Goal: Transaction & Acquisition: Purchase product/service

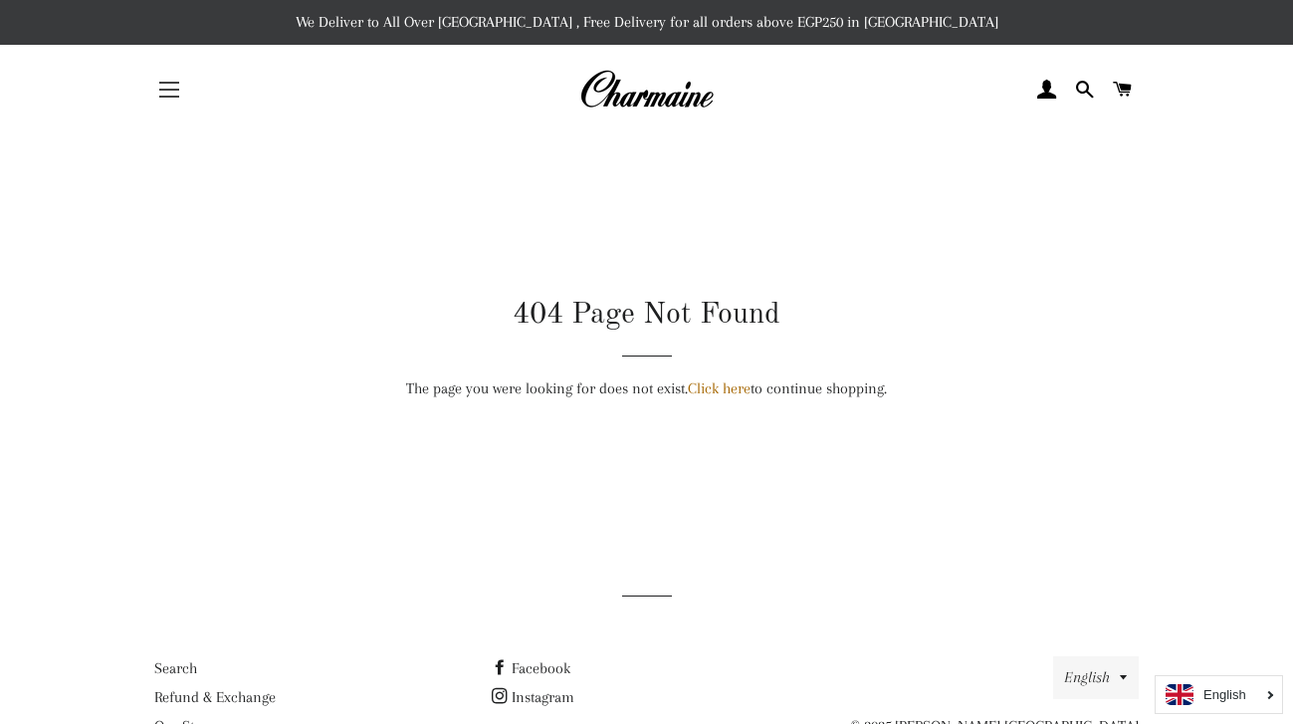
click at [170, 91] on button "Site navigation" at bounding box center [169, 90] width 50 height 50
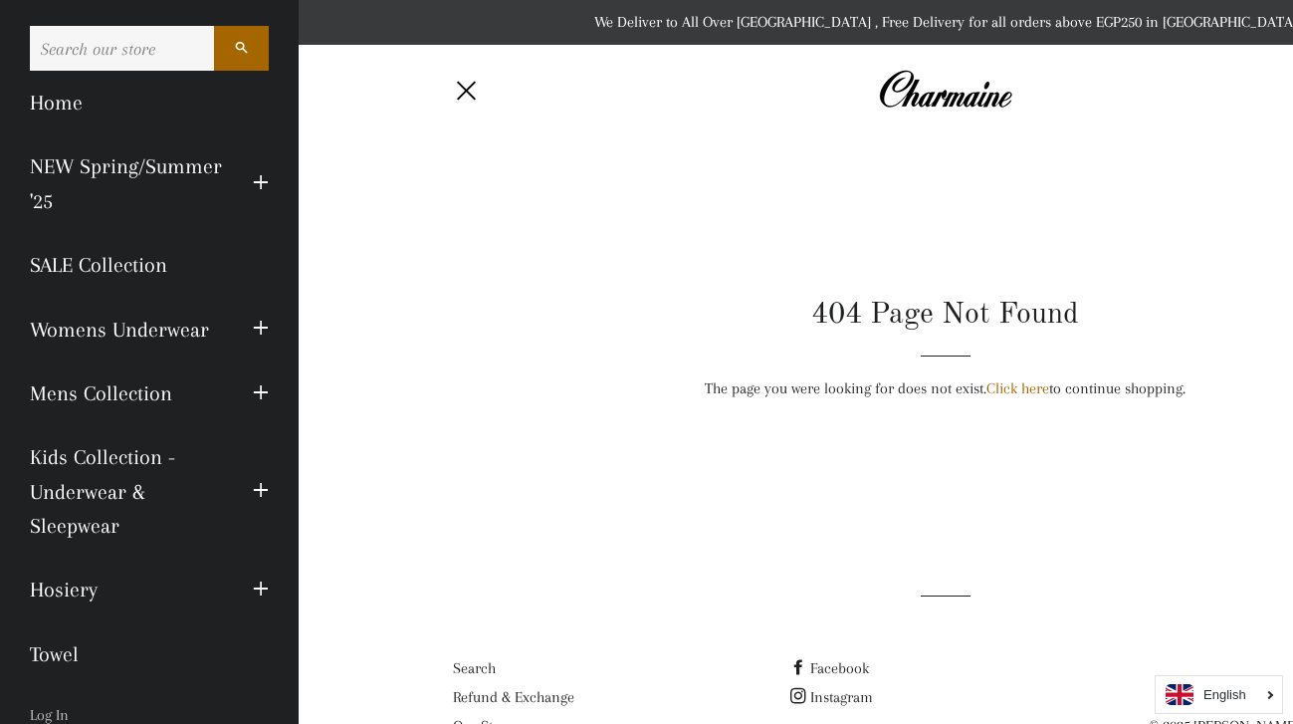
click at [260, 181] on span "button" at bounding box center [261, 183] width 16 height 25
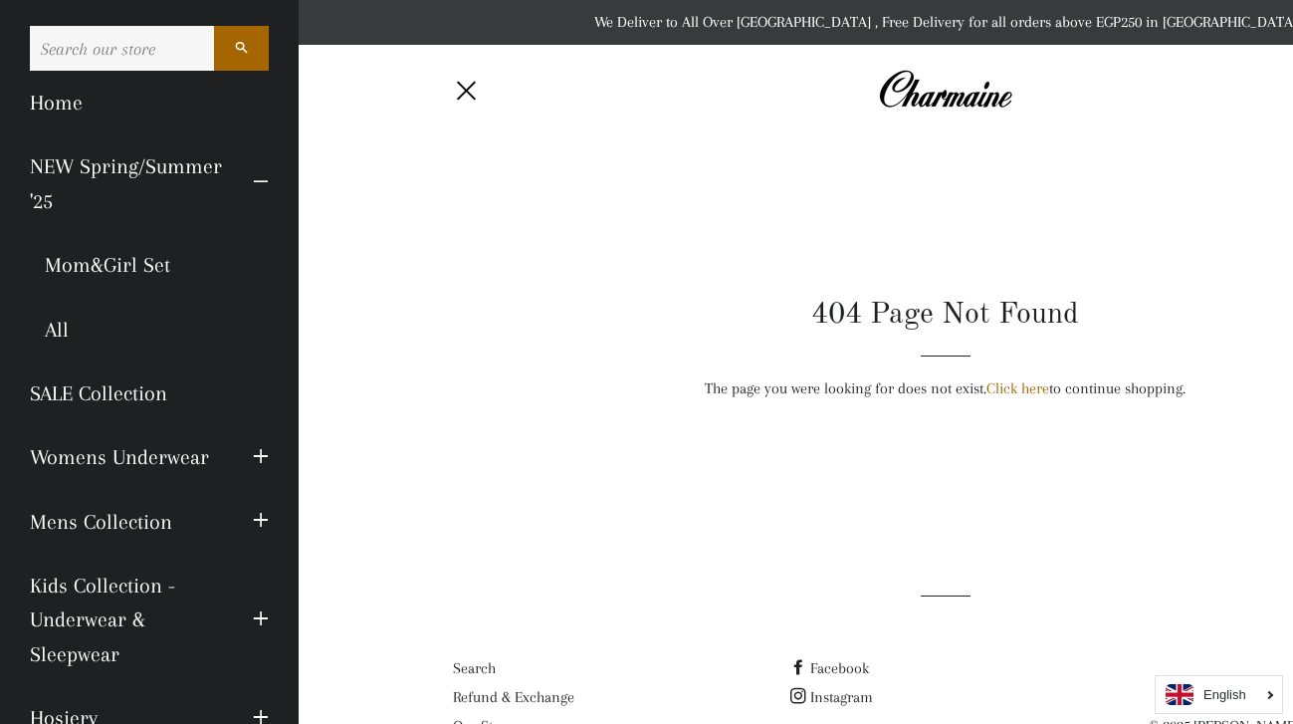
click at [64, 324] on link "All" at bounding box center [149, 330] width 269 height 64
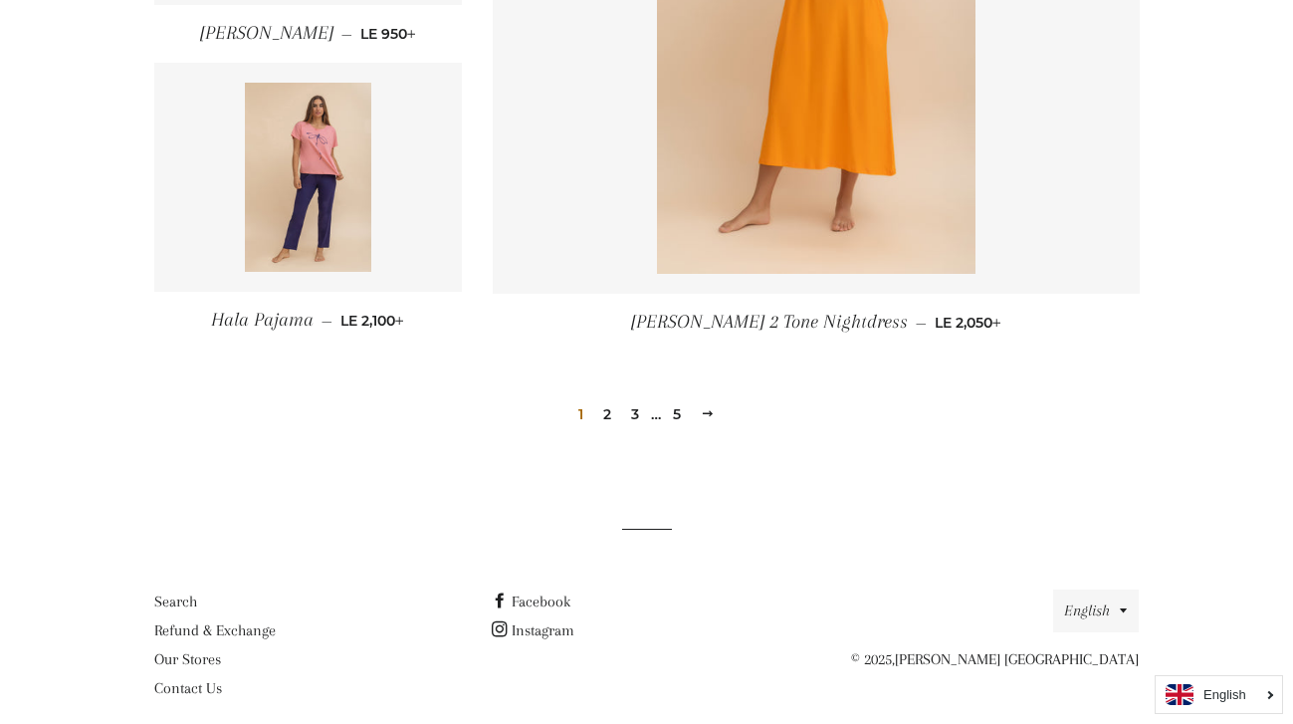
scroll to position [2800, 0]
click at [608, 411] on link "2" at bounding box center [607, 413] width 24 height 30
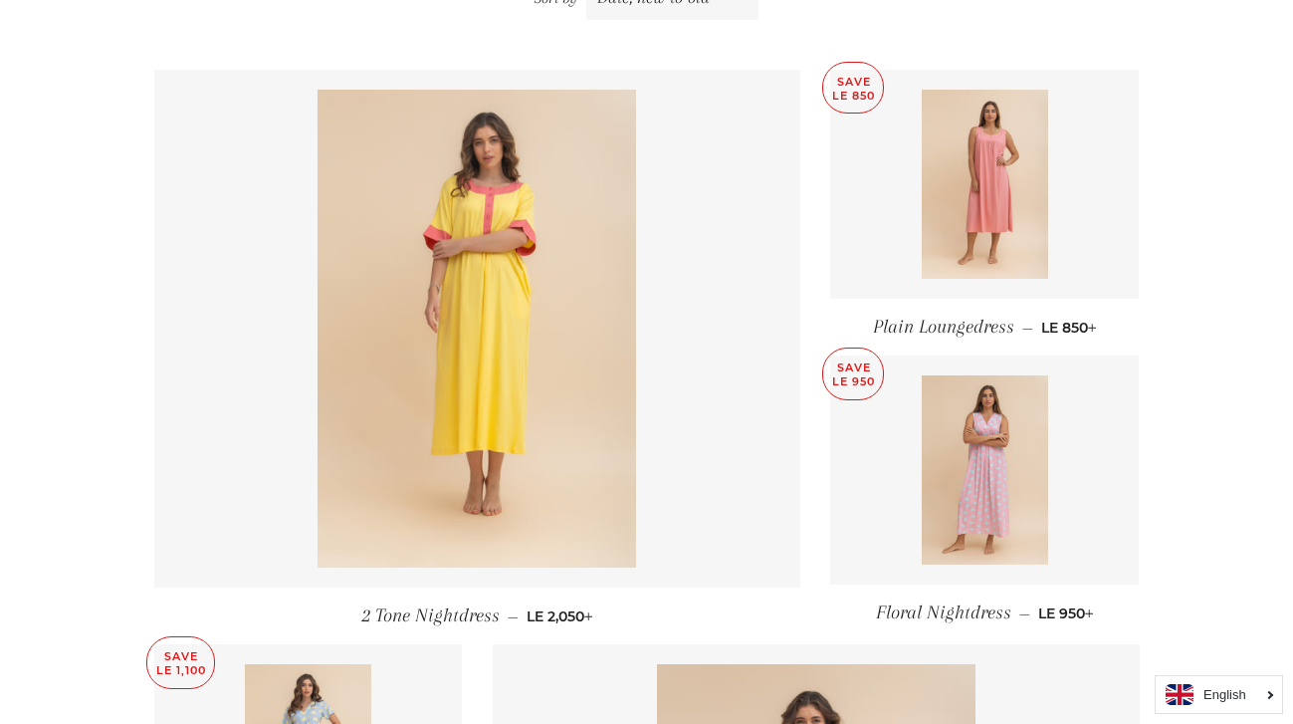
scroll to position [781, 0]
click at [968, 179] on img at bounding box center [985, 185] width 126 height 189
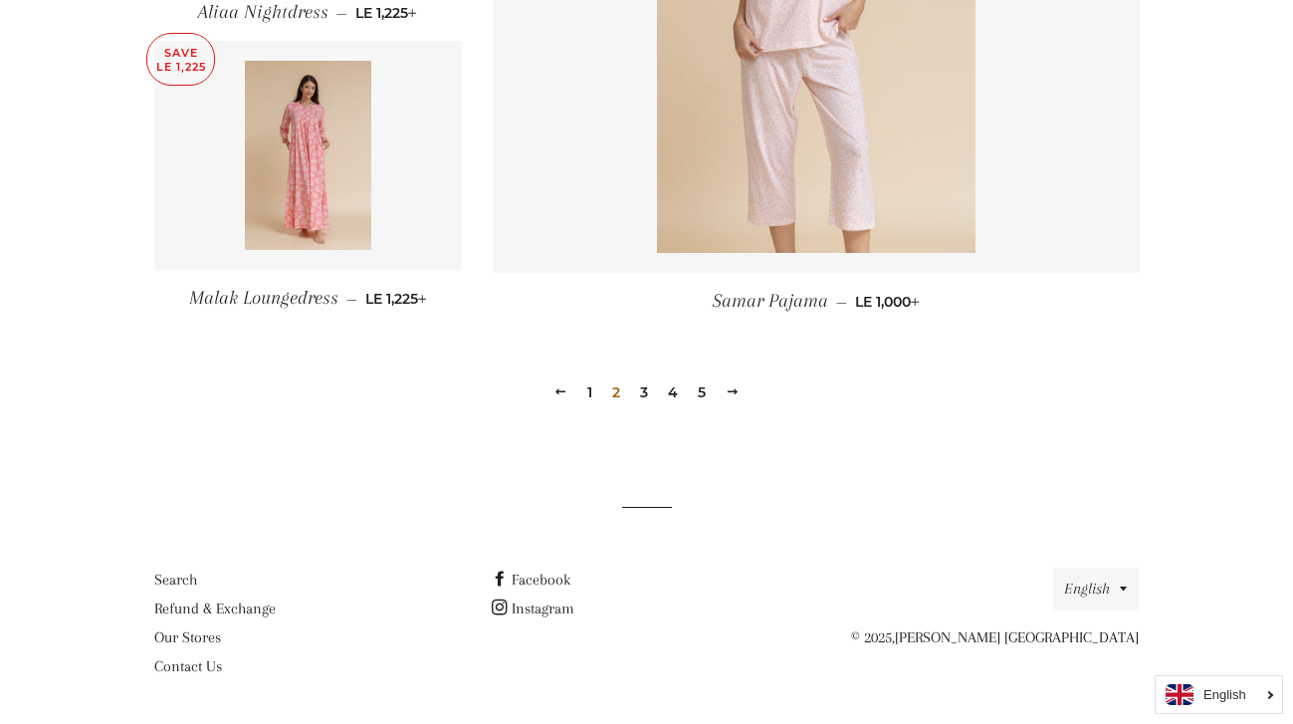
scroll to position [2841, 0]
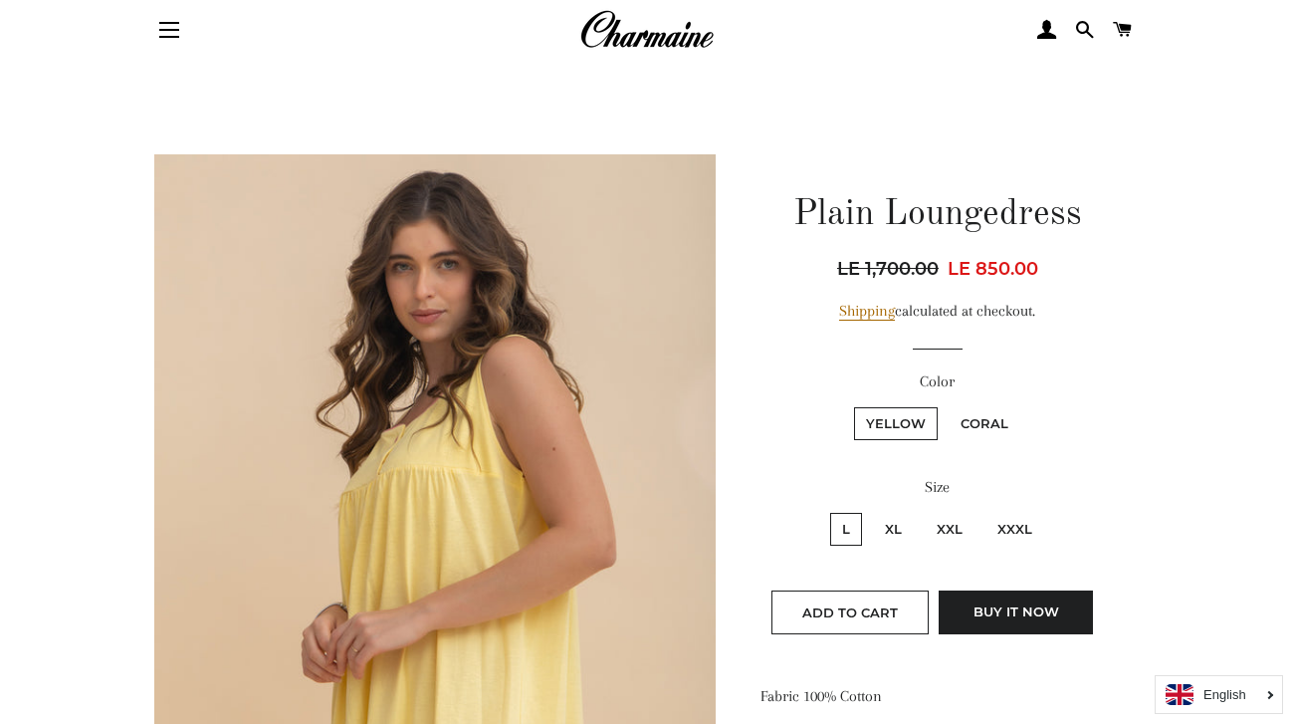
scroll to position [85, 0]
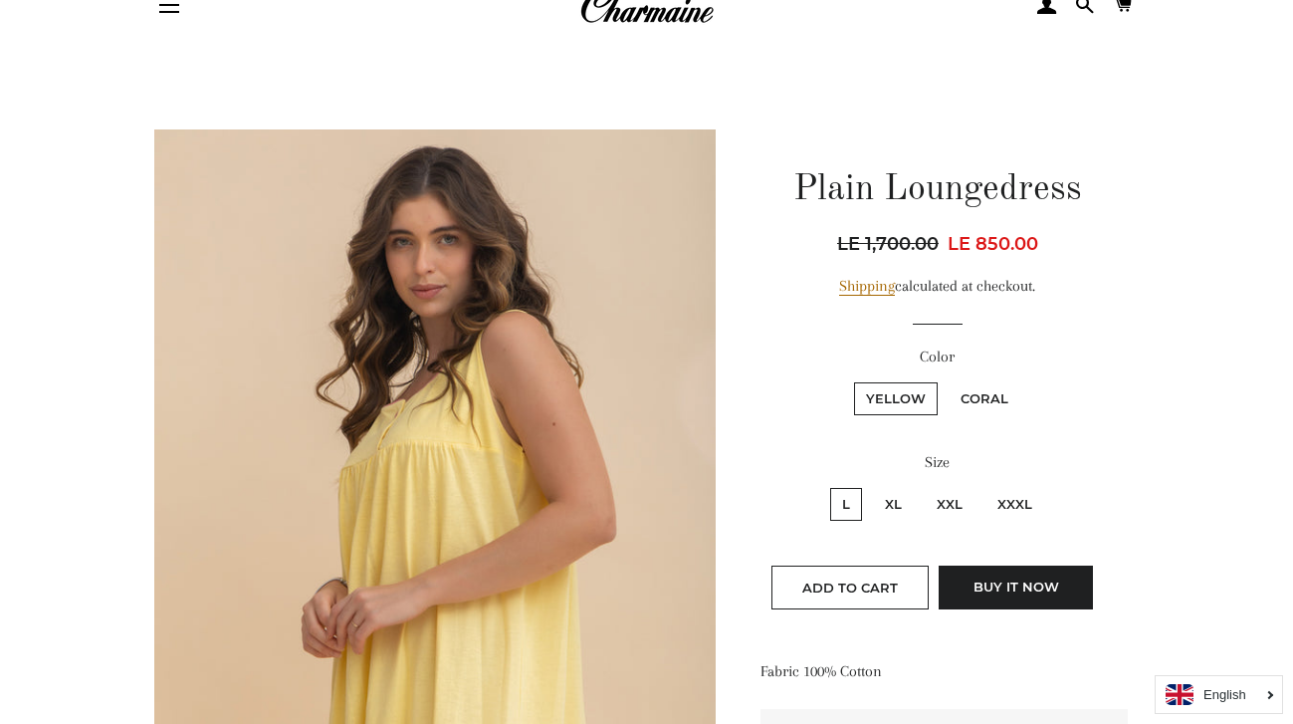
click at [983, 393] on label "Coral" at bounding box center [985, 398] width 72 height 33
click at [947, 380] on input "Coral" at bounding box center [946, 379] width 1 height 1
radio input "true"
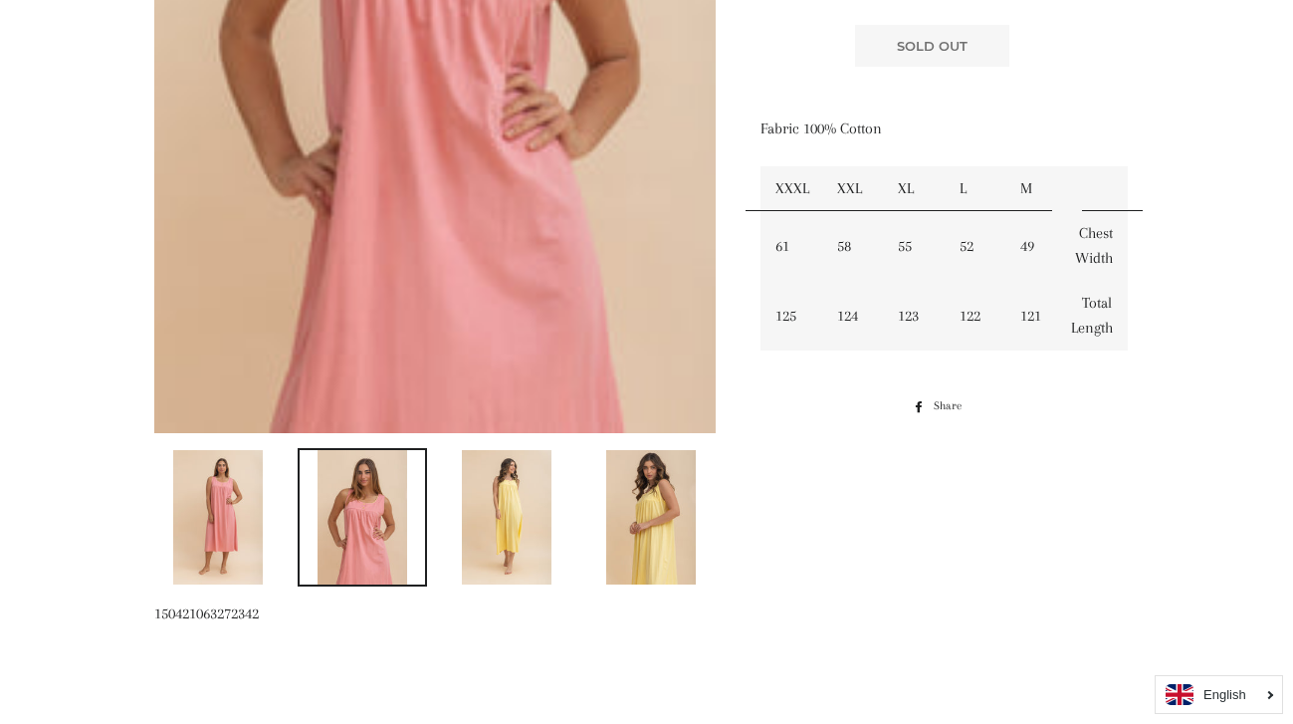
scroll to position [628, 0]
